Goal: Transaction & Acquisition: Purchase product/service

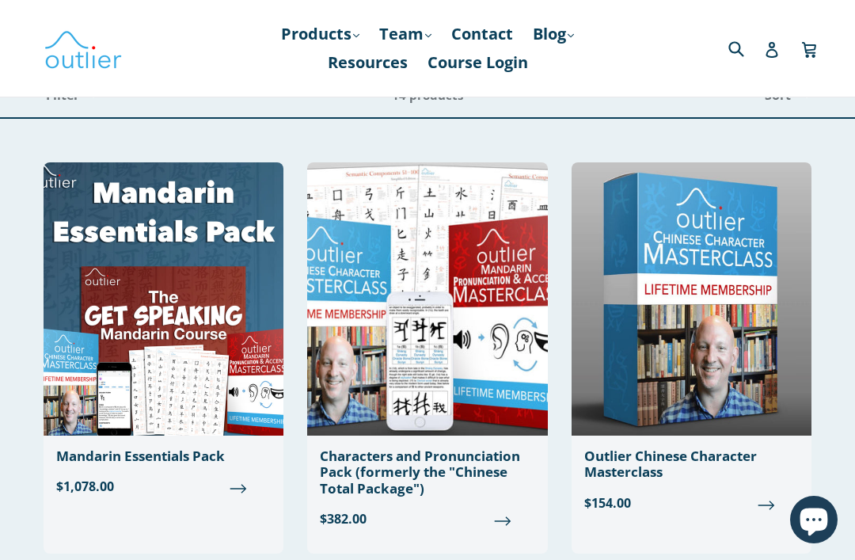
scroll to position [143, 0]
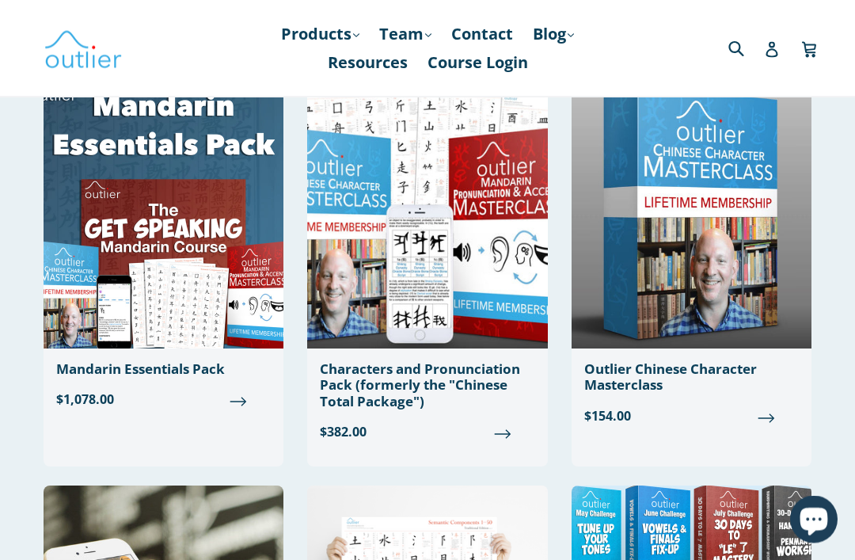
click at [709, 344] on link "Outlier Chinese Character Masterclass $154.00" at bounding box center [691, 257] width 240 height 363
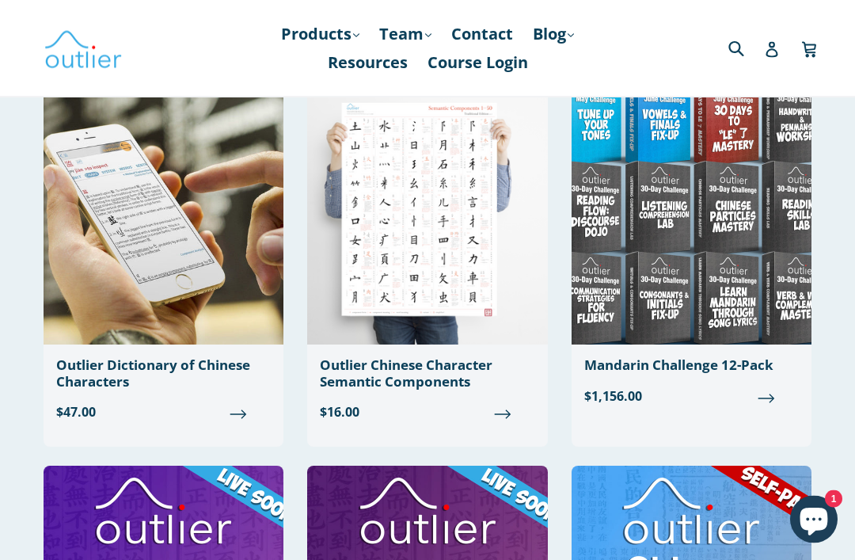
scroll to position [558, 0]
click at [201, 363] on div "Outlier Dictionary of Chinese Characters" at bounding box center [163, 373] width 215 height 32
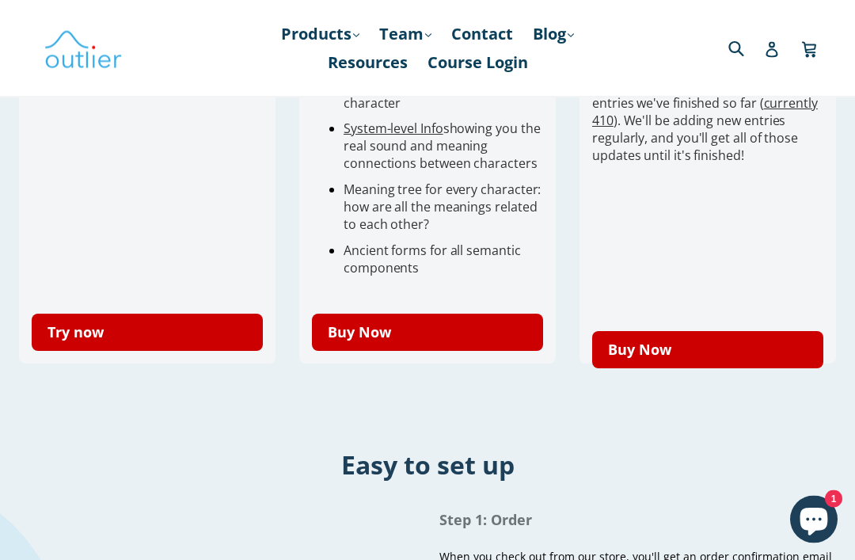
scroll to position [670, 0]
click at [187, 341] on link "Try now" at bounding box center [147, 331] width 231 height 37
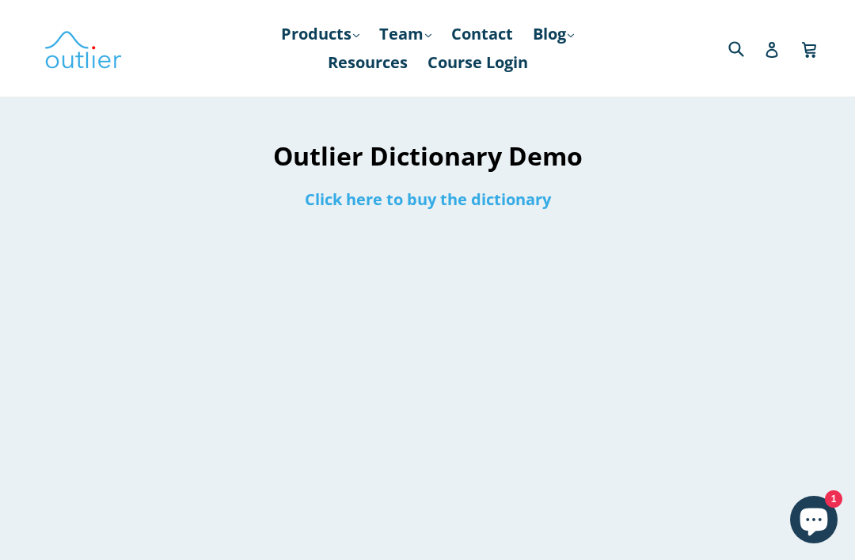
click at [471, 209] on link "Click here to buy the dictionary" at bounding box center [428, 198] width 246 height 21
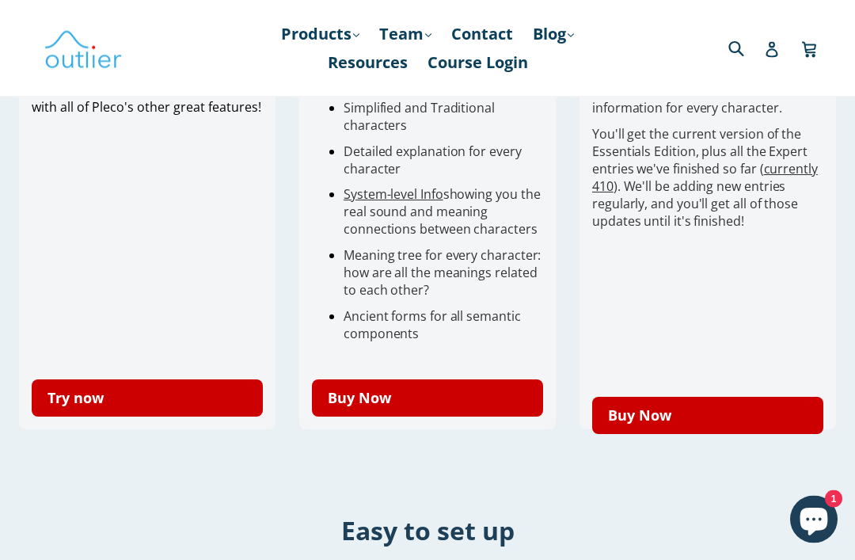
scroll to position [604, 0]
click at [142, 414] on link "Try now" at bounding box center [147, 397] width 231 height 37
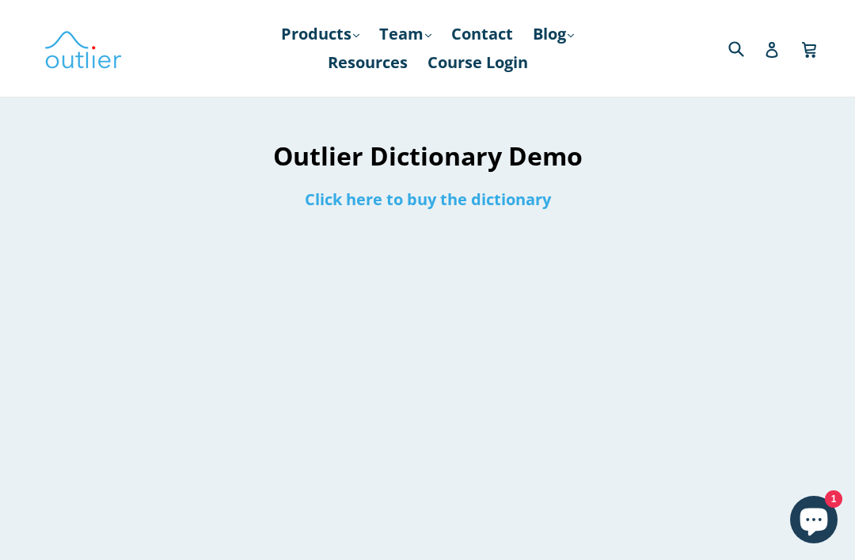
click at [853, 244] on div at bounding box center [756, 545] width 198 height 828
